Goal: Information Seeking & Learning: Find specific page/section

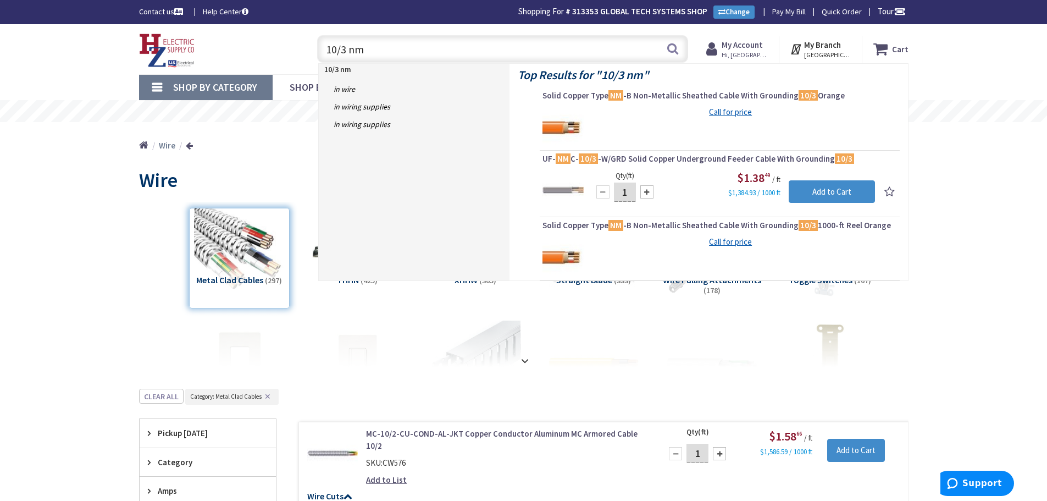
drag, startPoint x: 369, startPoint y: 48, endPoint x: 324, endPoint y: 51, distance: 45.7
click at [324, 51] on input "10/3 nm" at bounding box center [502, 48] width 371 height 27
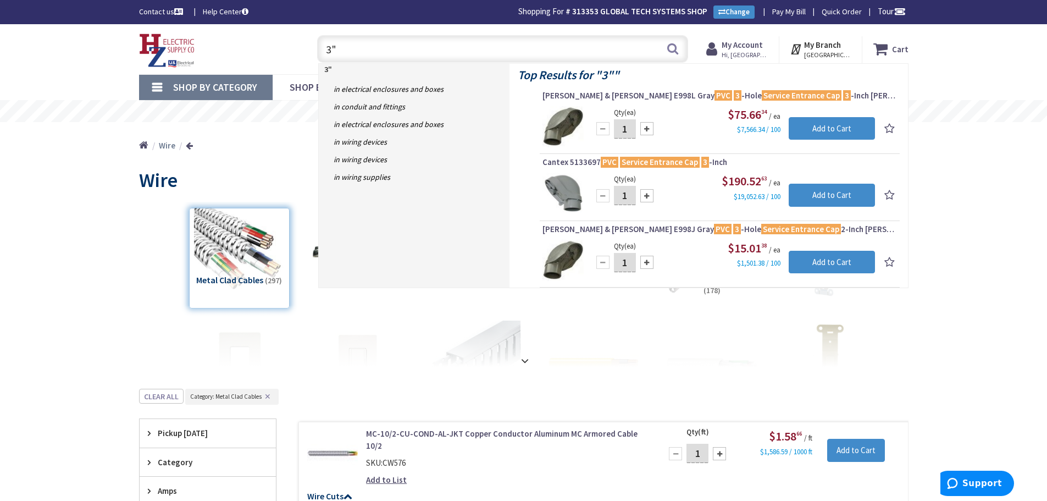
type input "3"
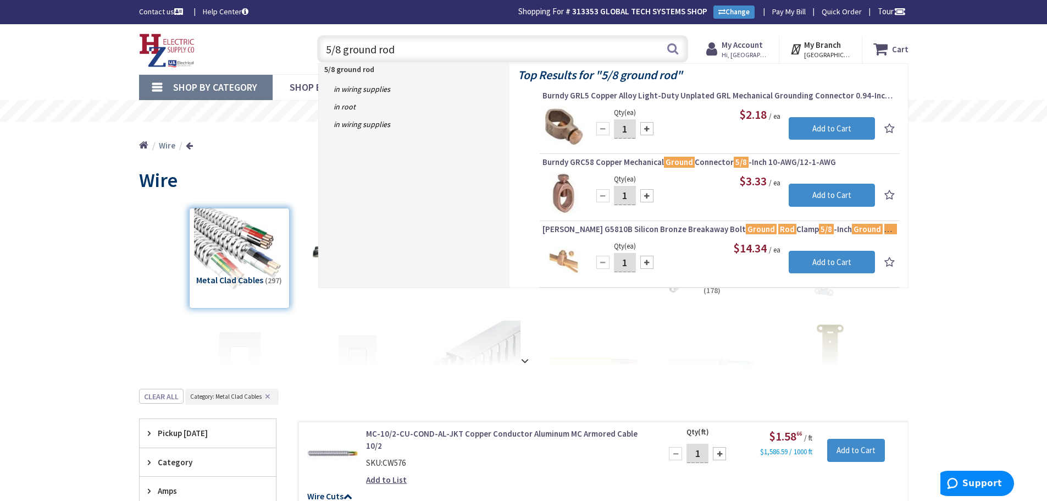
click at [345, 53] on input "5/8 ground rod" at bounding box center [502, 48] width 371 height 27
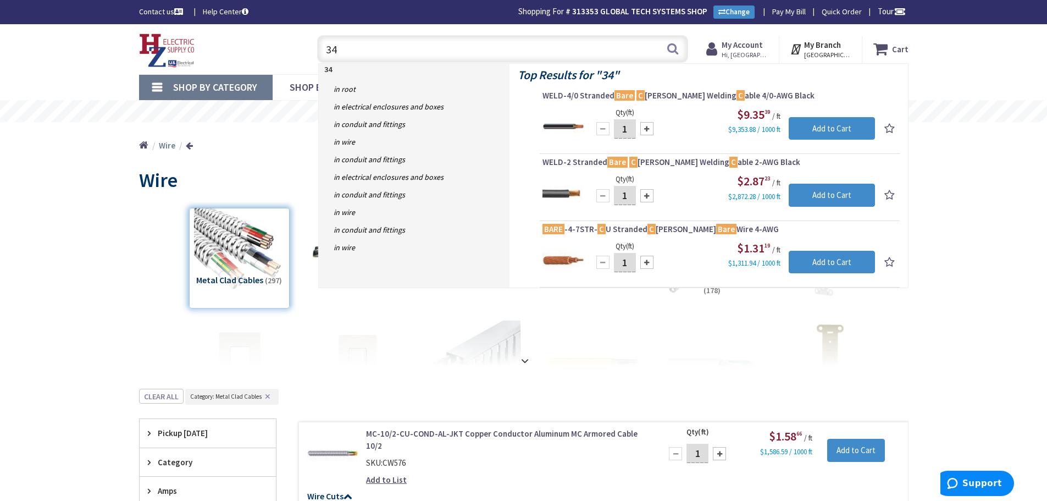
type input "3"
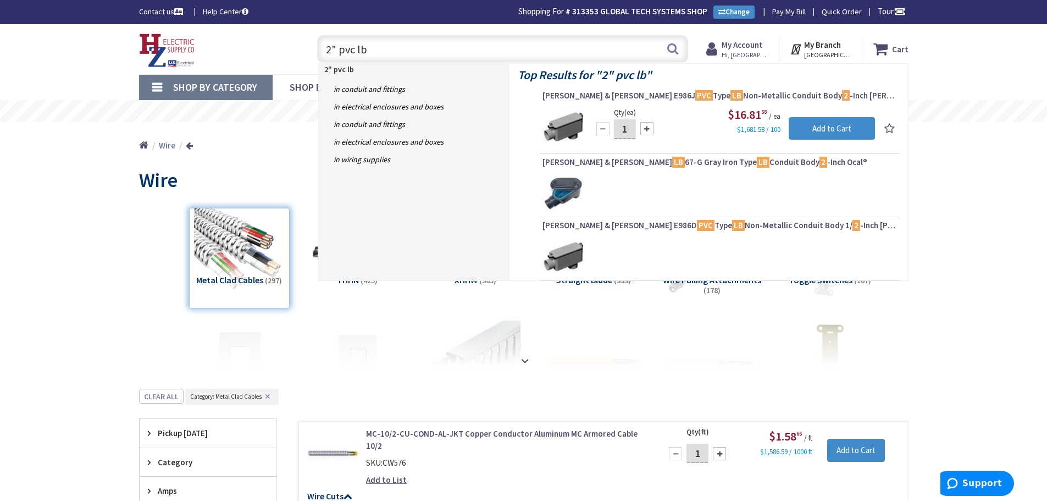
click at [601, 259] on div at bounding box center [720, 256] width 355 height 41
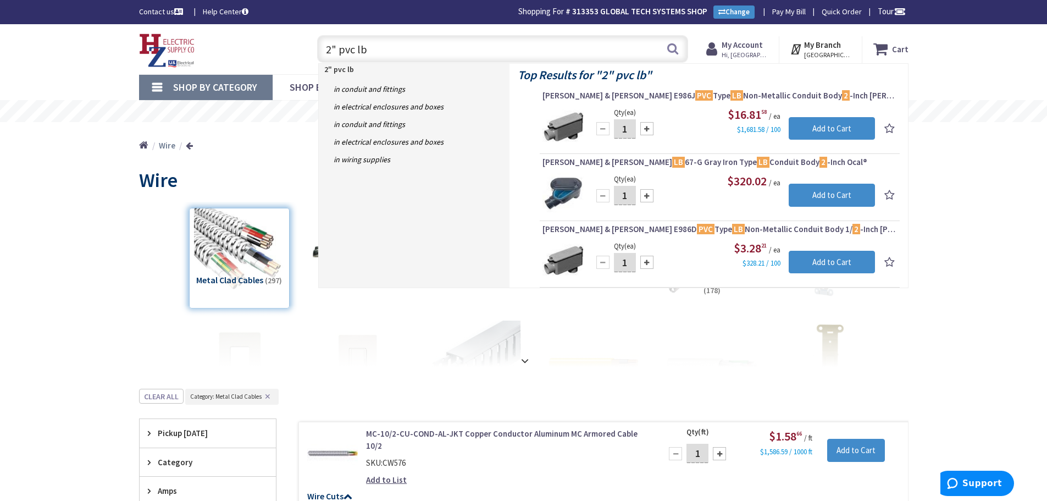
drag, startPoint x: 371, startPoint y: 49, endPoint x: 295, endPoint y: 46, distance: 75.4
click at [295, 46] on div "Toggle Nav 2" pvc lb 2" pvc lb Search Cart My Cart Close You have no items in y…" at bounding box center [524, 49] width 786 height 37
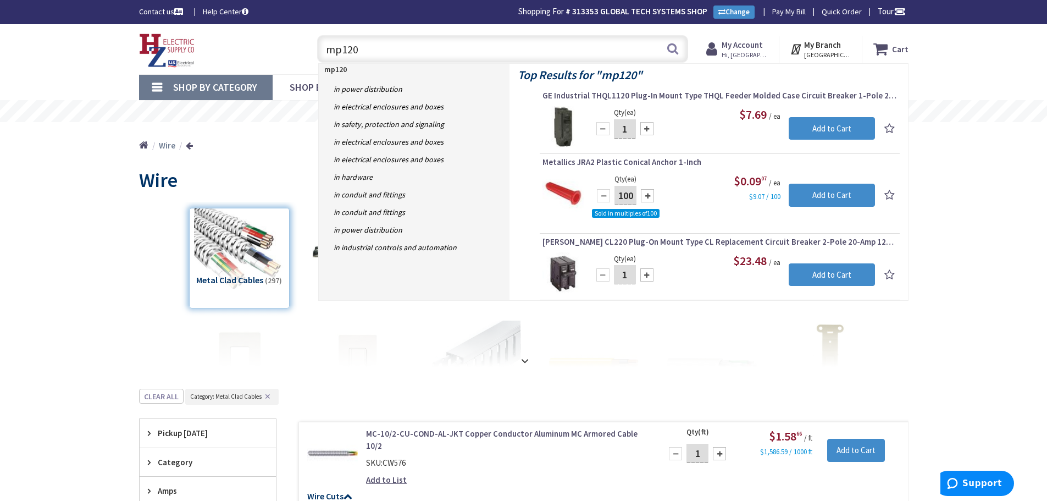
drag, startPoint x: 341, startPoint y: 49, endPoint x: 329, endPoint y: 48, distance: 12.7
click at [329, 48] on input "mp120" at bounding box center [502, 48] width 371 height 27
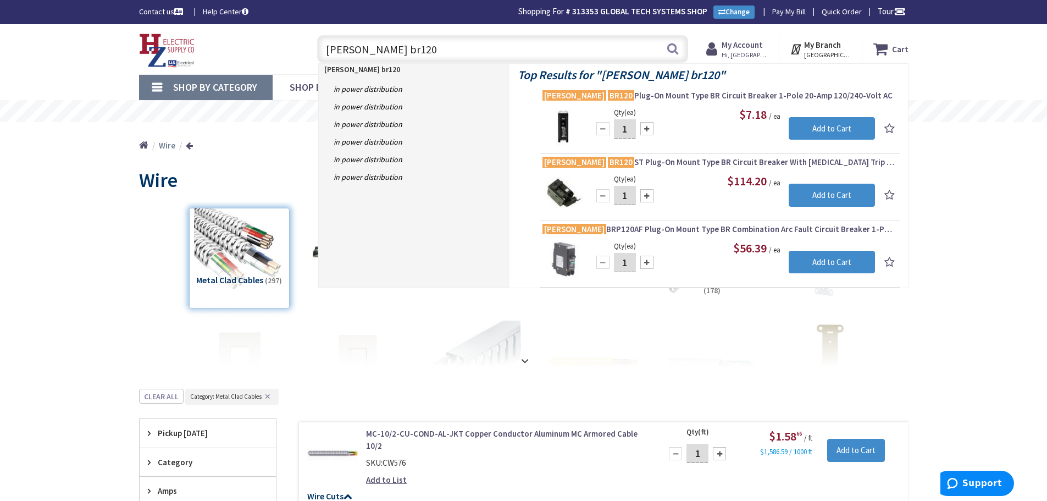
click at [375, 48] on input "eaton br120" at bounding box center [502, 48] width 371 height 27
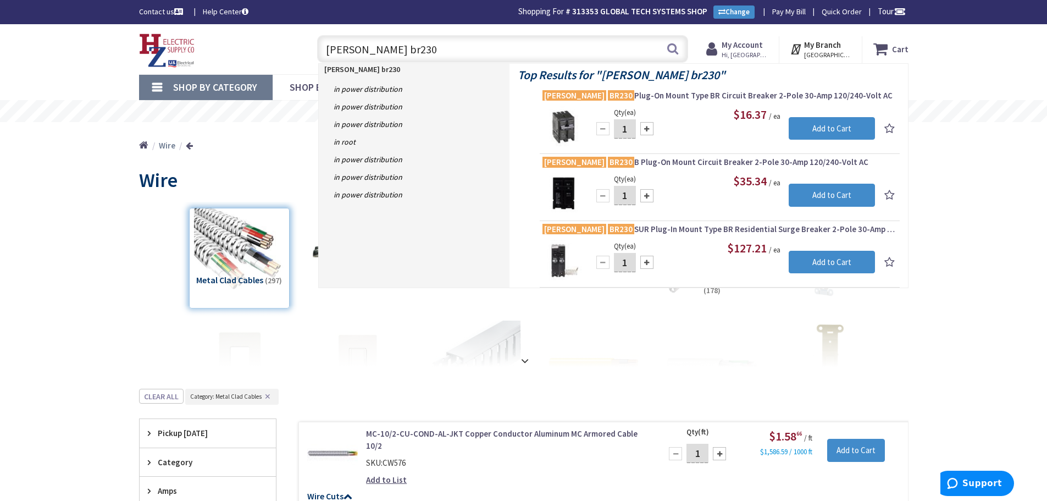
type input "eaton br230"
click at [722, 49] on icon at bounding box center [713, 49] width 15 height 20
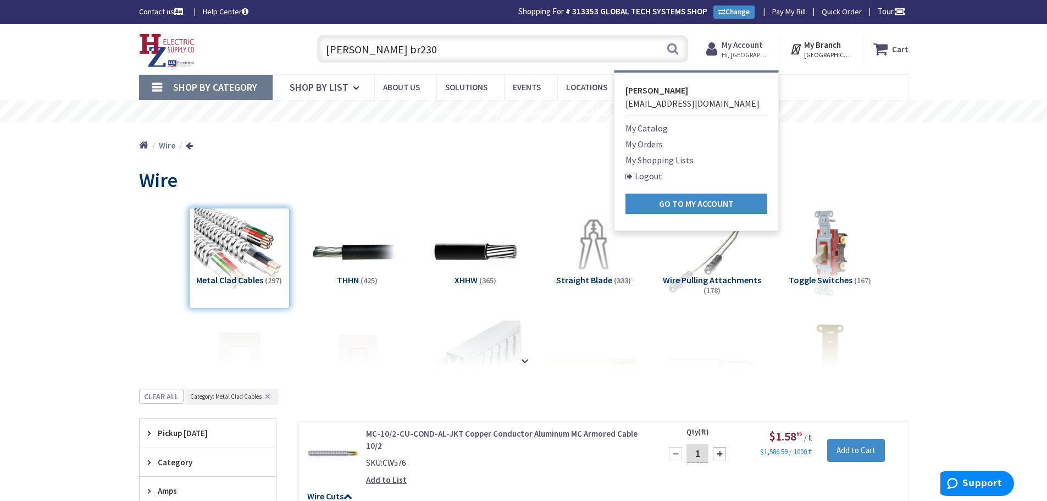
click at [652, 172] on link "Logout" at bounding box center [644, 175] width 37 height 13
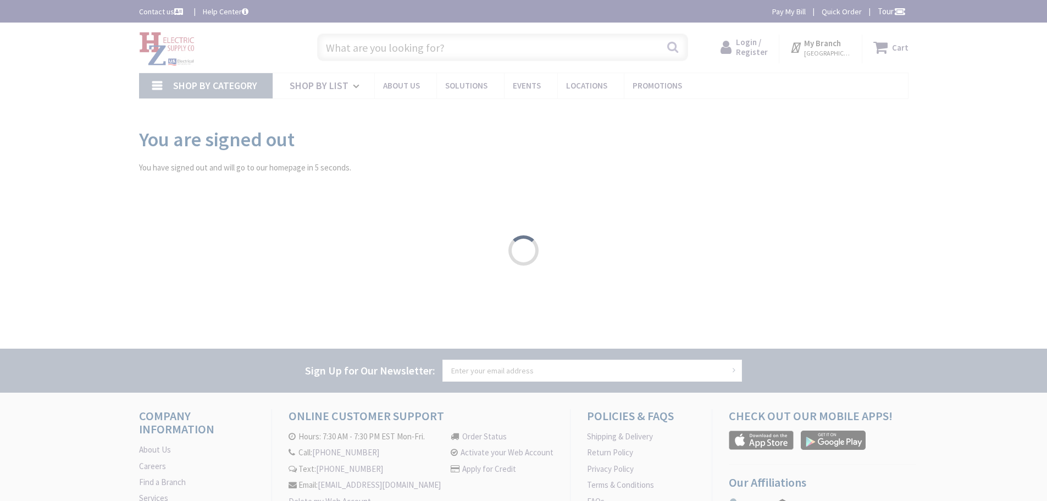
type input "[GEOGRAPHIC_DATA], [GEOGRAPHIC_DATA]"
